Goal: Information Seeking & Learning: Learn about a topic

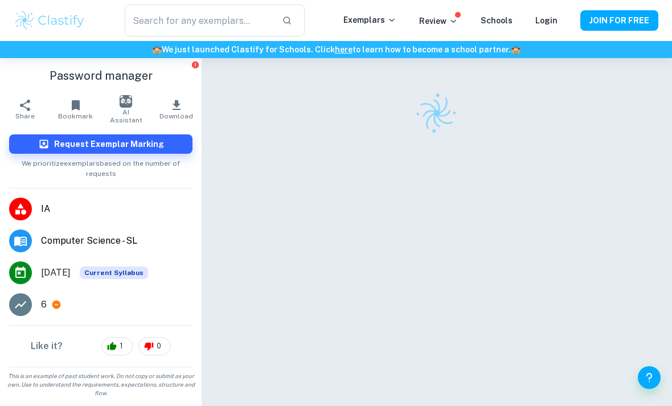
scroll to position [17, 0]
click at [56, 300] on icon at bounding box center [56, 305] width 10 height 10
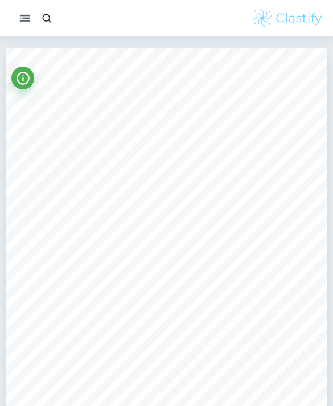
click at [23, 19] on icon "button" at bounding box center [24, 17] width 13 height 13
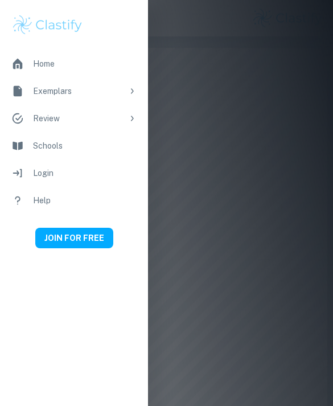
click at [195, 124] on div at bounding box center [166, 203] width 333 height 406
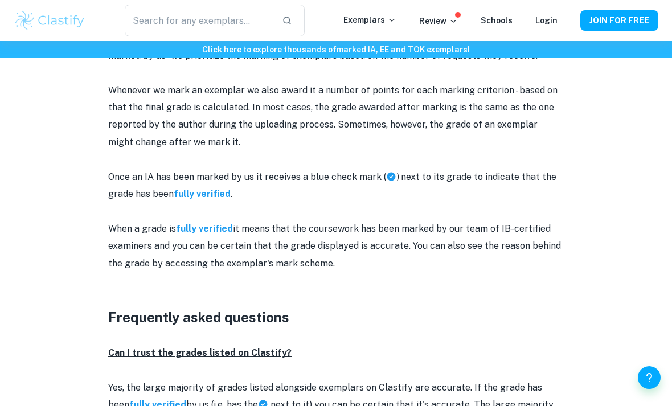
scroll to position [1093, 0]
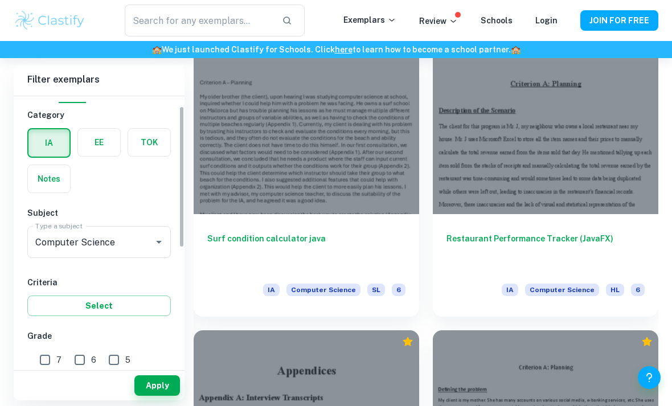
scroll to position [21, 0]
click at [166, 155] on label "button" at bounding box center [149, 141] width 42 height 27
click at [0, 0] on input "radio" at bounding box center [0, 0] width 0 height 0
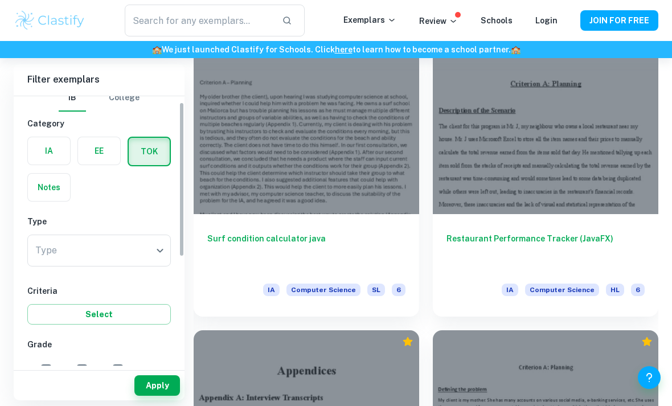
scroll to position [11, 0]
click at [50, 153] on label "button" at bounding box center [49, 151] width 42 height 27
click at [0, 0] on input "radio" at bounding box center [0, 0] width 0 height 0
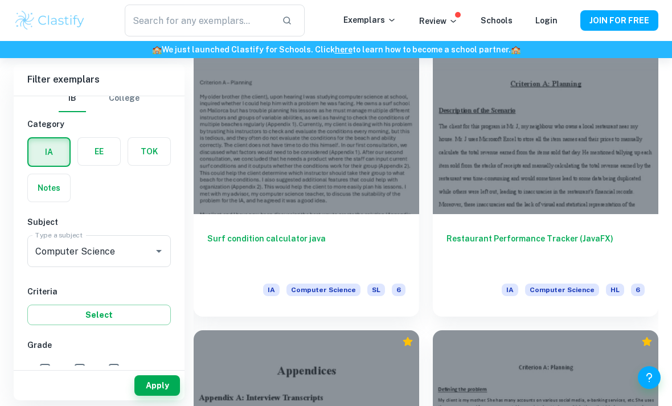
click at [154, 149] on label "button" at bounding box center [149, 151] width 42 height 27
click at [0, 0] on input "radio" at bounding box center [0, 0] width 0 height 0
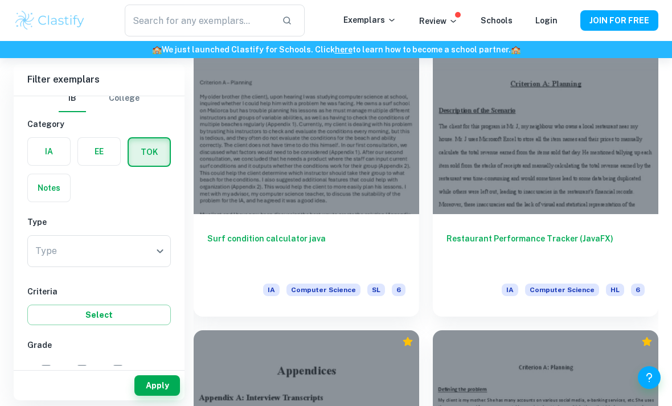
click at [53, 145] on label "button" at bounding box center [49, 151] width 42 height 27
click at [0, 0] on input "radio" at bounding box center [0, 0] width 0 height 0
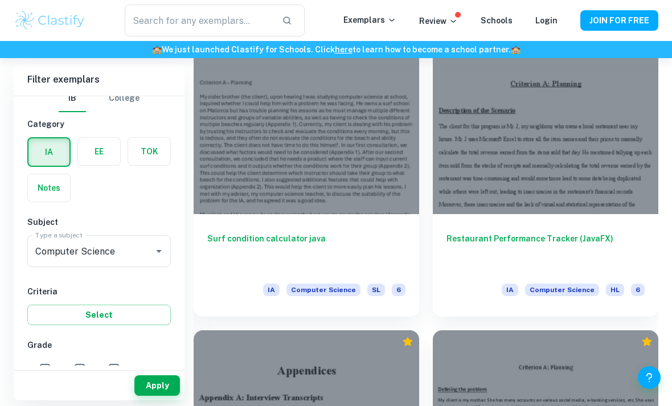
click at [92, 143] on label "button" at bounding box center [99, 151] width 42 height 27
click at [0, 0] on input "radio" at bounding box center [0, 0] width 0 height 0
click at [55, 138] on label "button" at bounding box center [49, 151] width 42 height 27
click at [0, 0] on input "radio" at bounding box center [0, 0] width 0 height 0
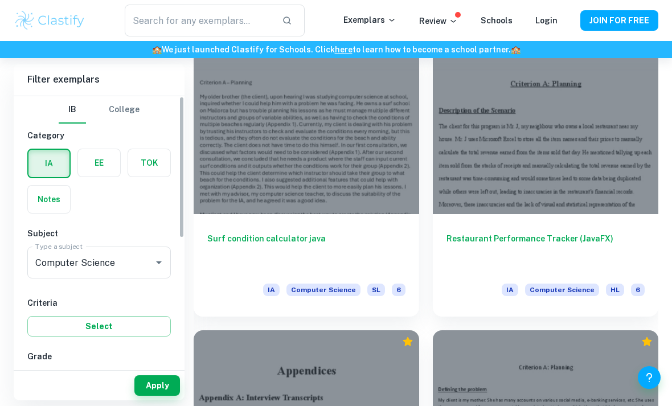
scroll to position [0, 0]
click at [46, 189] on label "button" at bounding box center [49, 199] width 42 height 27
click at [0, 0] on input "radio" at bounding box center [0, 0] width 0 height 0
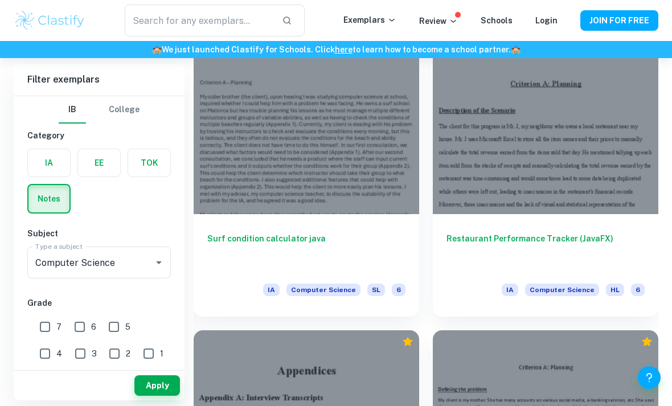
click at [55, 150] on label "button" at bounding box center [49, 162] width 42 height 27
click at [0, 0] on input "radio" at bounding box center [0, 0] width 0 height 0
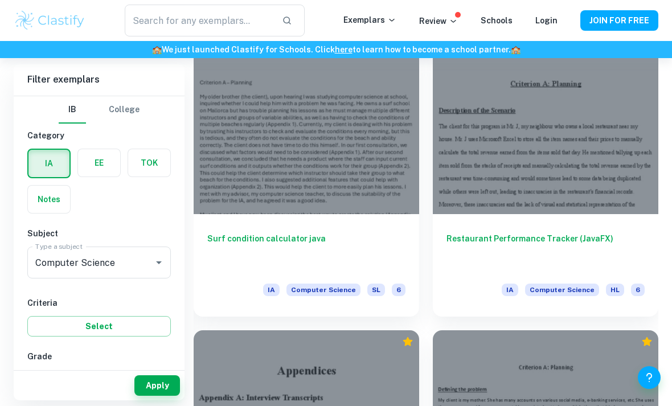
click at [52, 190] on label "button" at bounding box center [49, 199] width 42 height 27
click at [0, 0] on input "radio" at bounding box center [0, 0] width 0 height 0
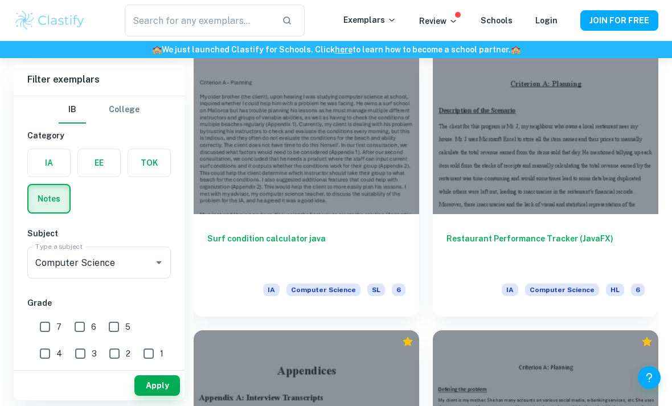
click at [59, 156] on label "button" at bounding box center [49, 162] width 42 height 27
click at [0, 0] on input "radio" at bounding box center [0, 0] width 0 height 0
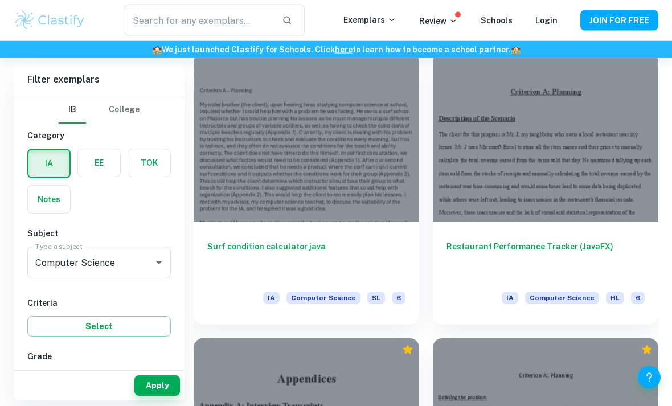
scroll to position [1472, 0]
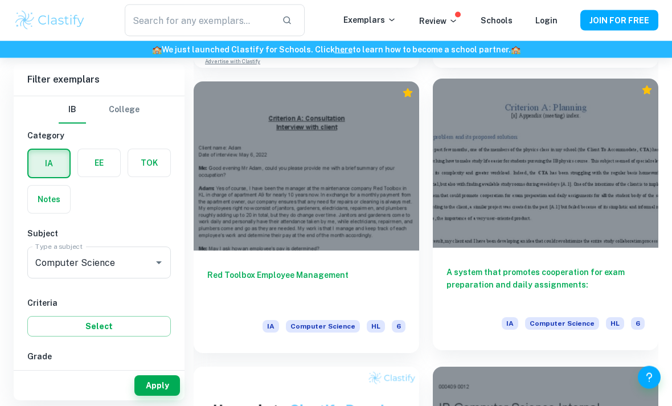
scroll to position [3156, 0]
click at [484, 264] on div "A system that promotes cooperation for exam preparation and daily assignments: …" at bounding box center [546, 299] width 226 height 103
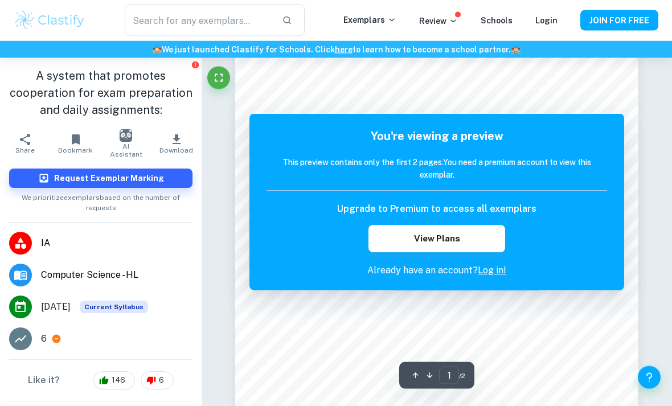
scroll to position [99, 0]
click at [176, 113] on h1 "A system that promotes cooperation for exam preparation and daily assignments:" at bounding box center [100, 92] width 183 height 51
